Goal: Check status

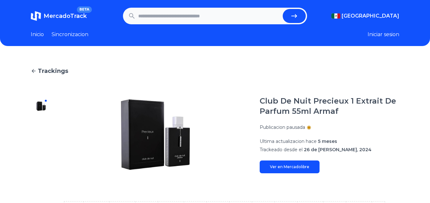
click at [281, 169] on link "Ver en Mercadolibre" at bounding box center [290, 167] width 60 height 13
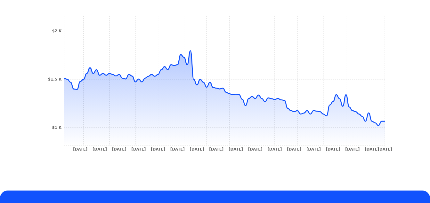
scroll to position [182, 0]
